Goal: Find specific page/section: Find specific page/section

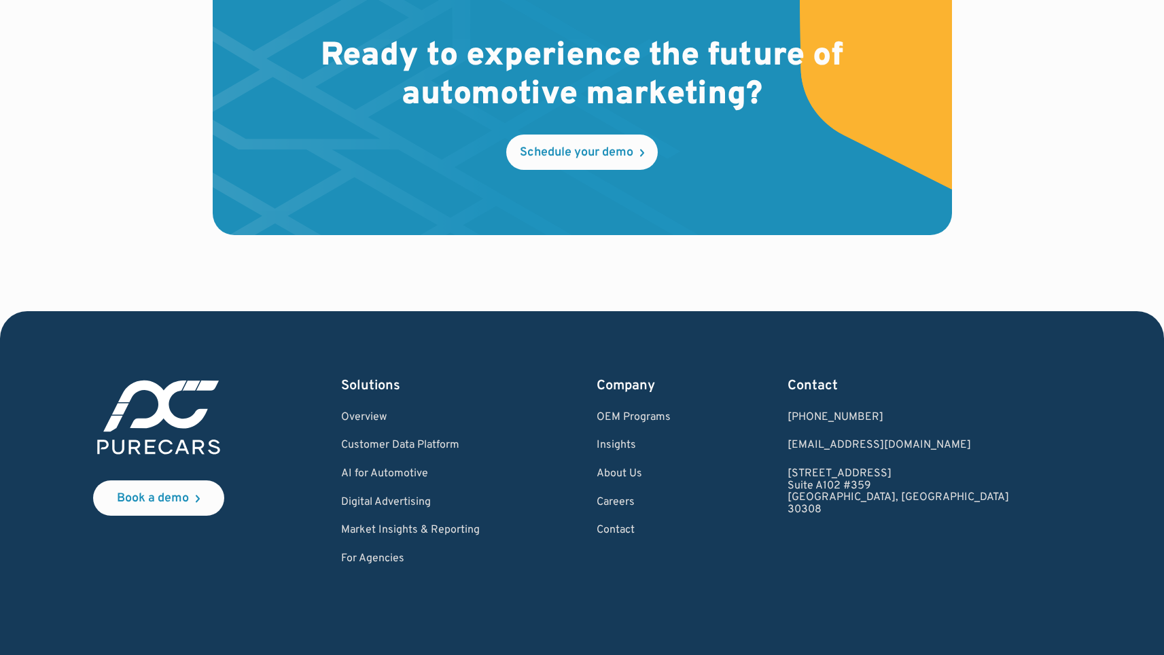
scroll to position [3990, 0]
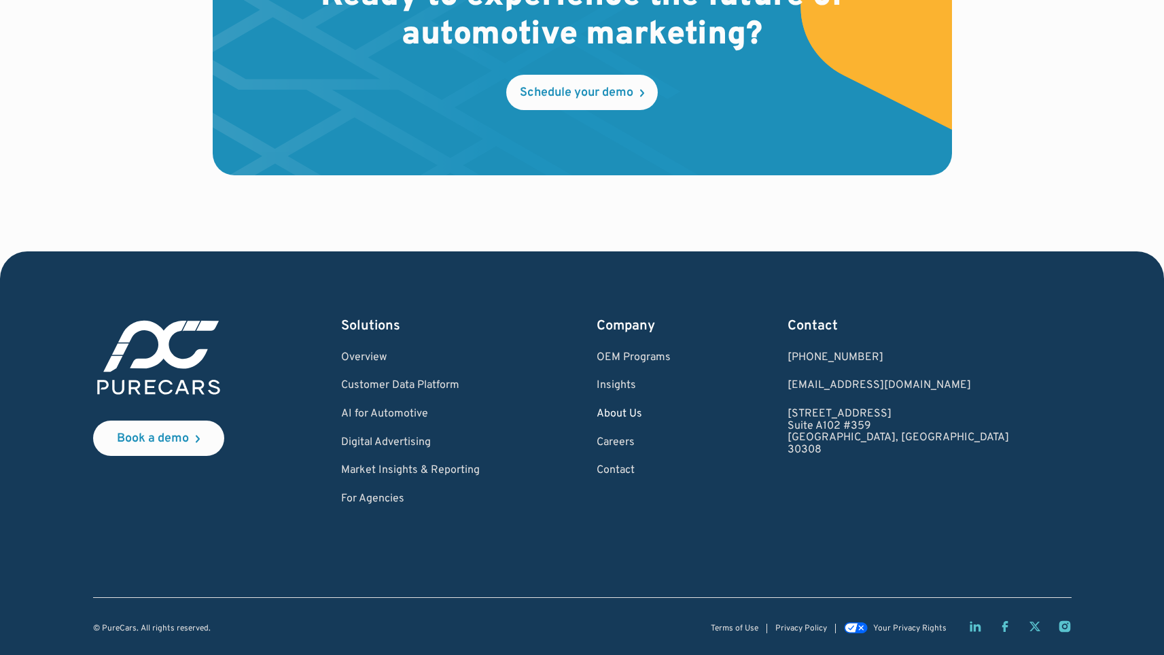
click at [670, 413] on link "About Us" at bounding box center [633, 414] width 74 height 12
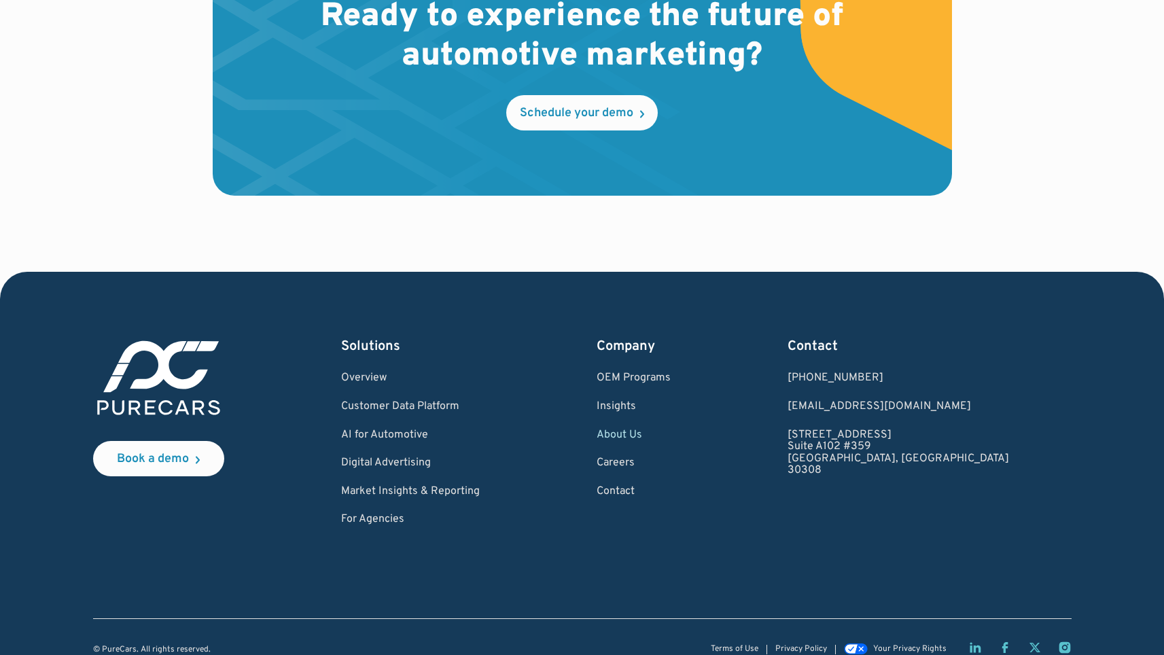
scroll to position [3975, 0]
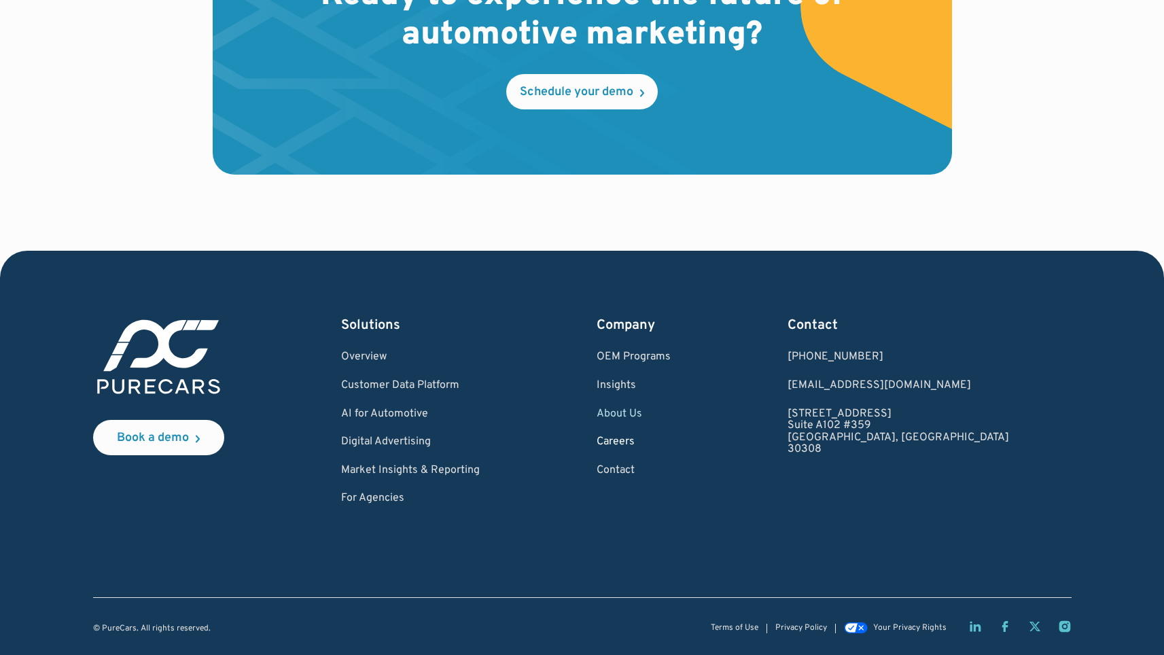
click at [670, 438] on link "Careers" at bounding box center [633, 442] width 74 height 12
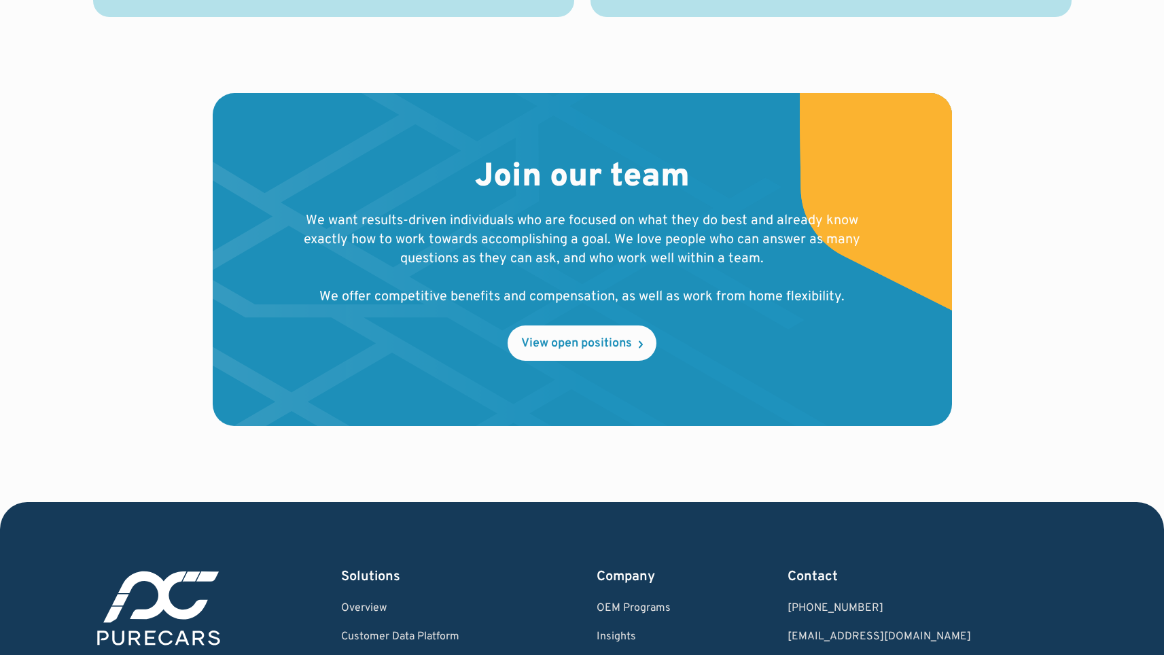
scroll to position [1386, 0]
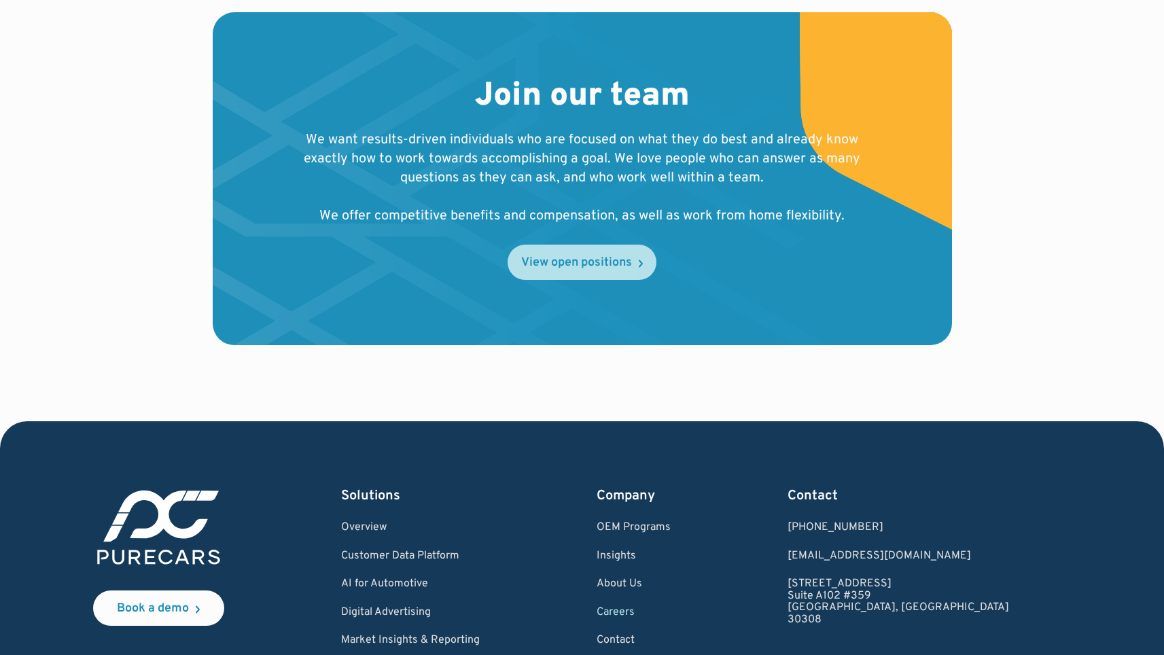
click at [560, 272] on link "View open positions" at bounding box center [581, 262] width 149 height 35
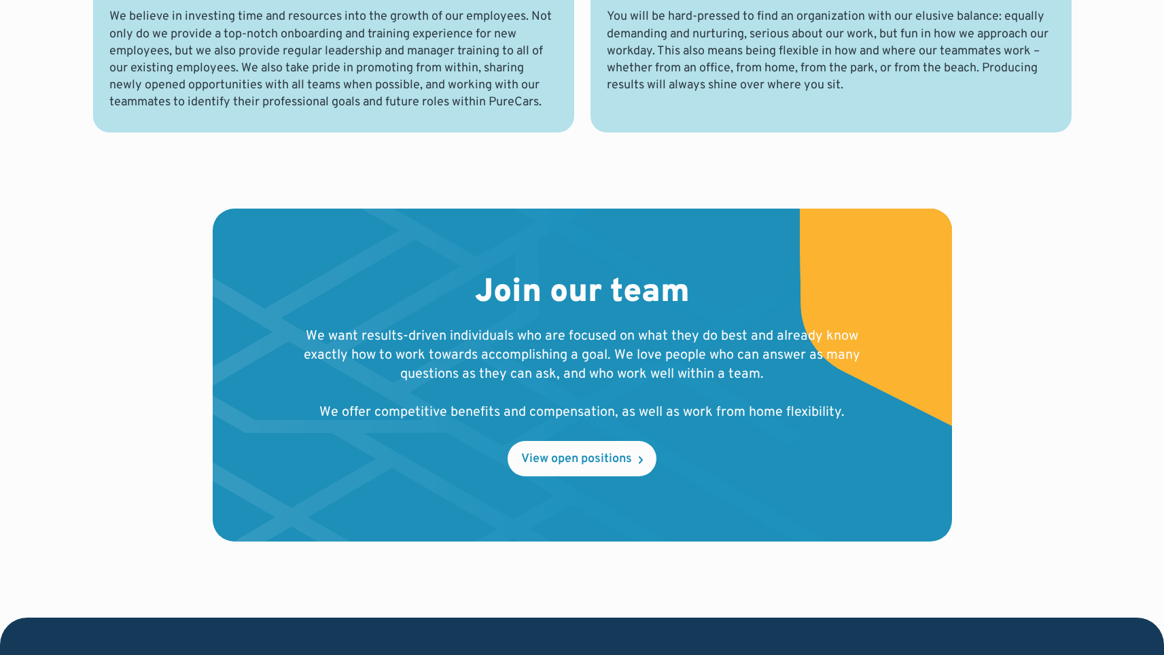
scroll to position [1177, 0]
